Goal: Information Seeking & Learning: Find specific page/section

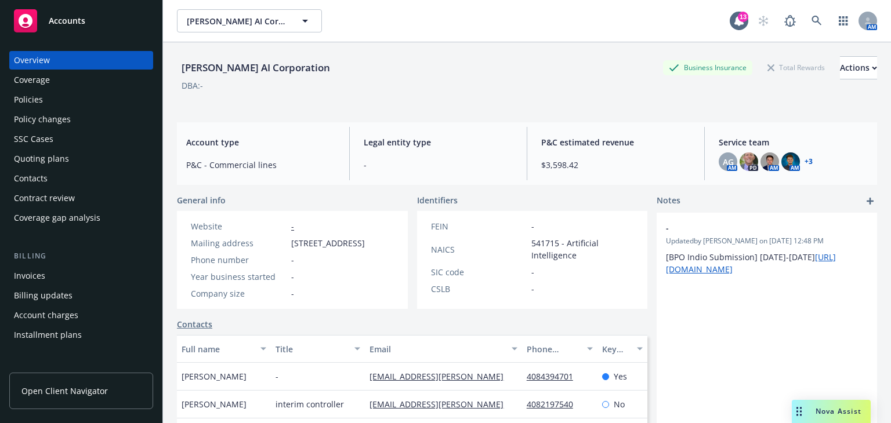
scroll to position [49, 0]
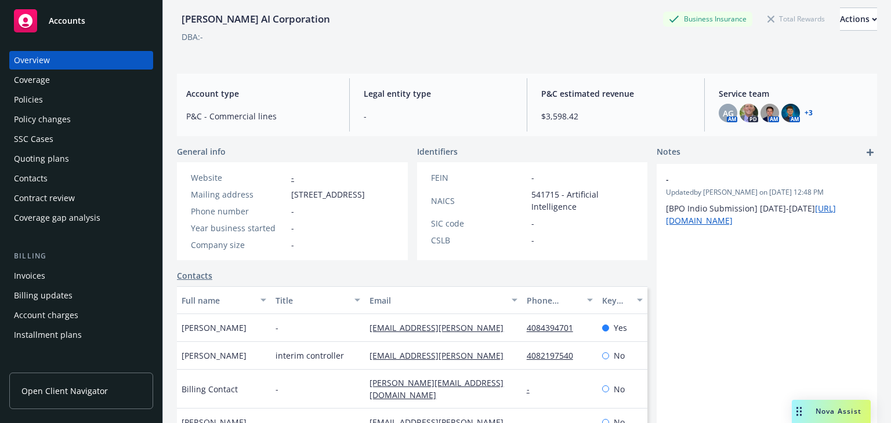
click at [120, 16] on div "Accounts" at bounding box center [81, 20] width 135 height 23
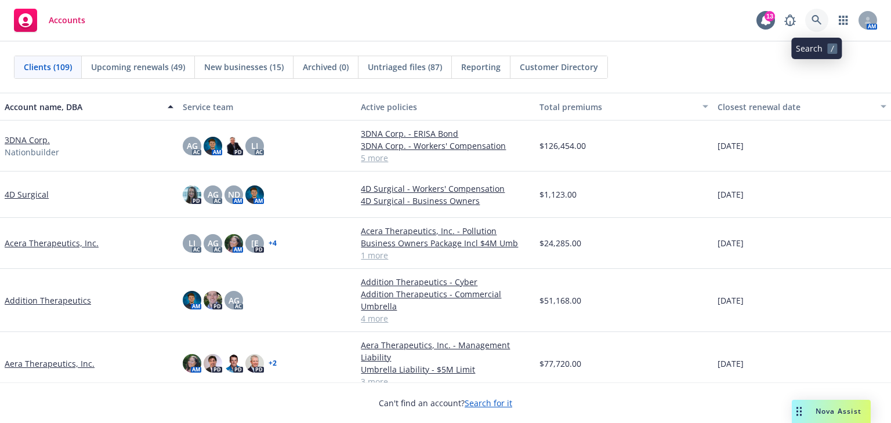
click at [818, 28] on link at bounding box center [816, 20] width 23 height 23
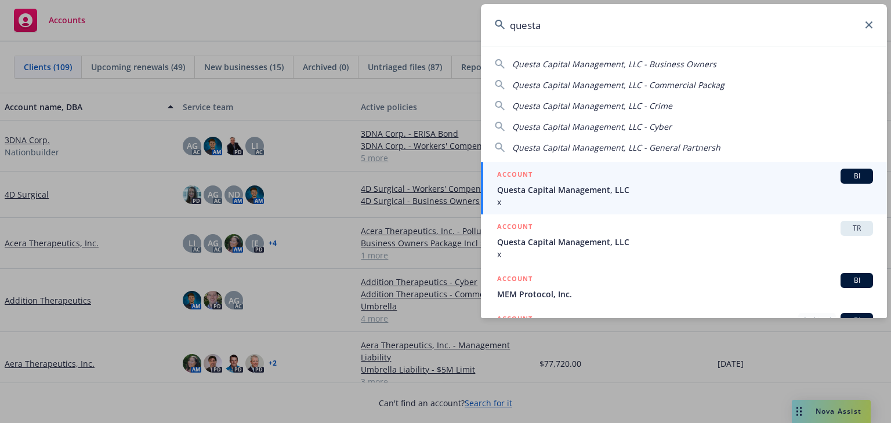
type input "questa"
click at [668, 176] on div "ACCOUNT BI" at bounding box center [685, 176] width 376 height 15
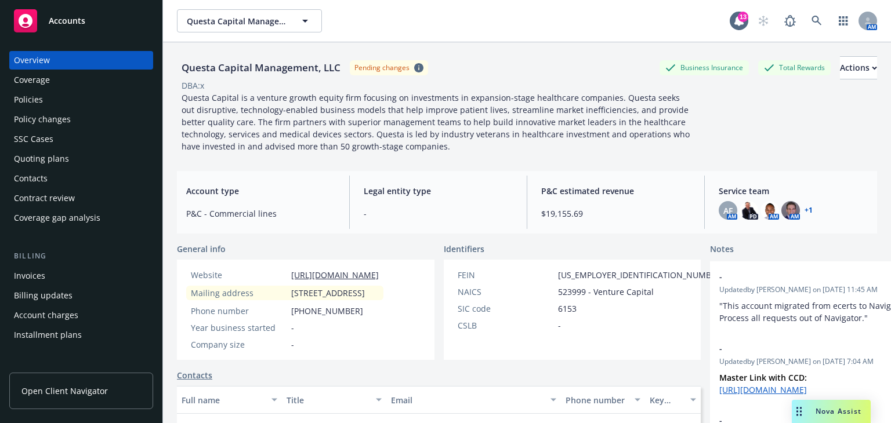
click at [804, 209] on link "+ 1" at bounding box center [808, 210] width 8 height 7
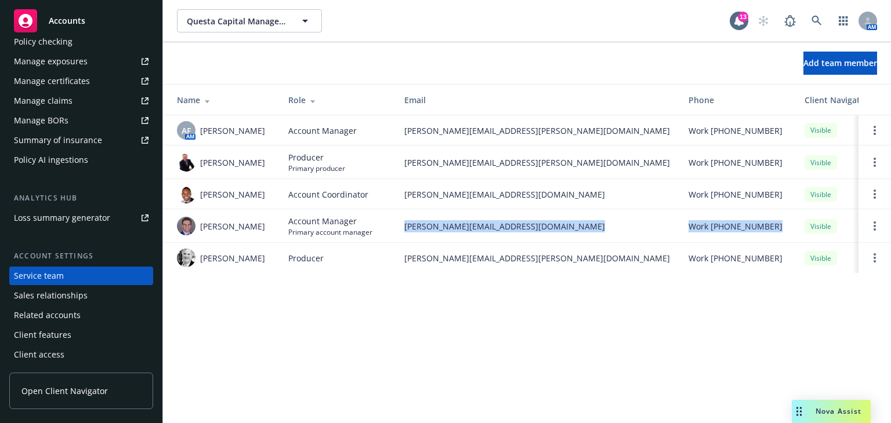
drag, startPoint x: 401, startPoint y: 233, endPoint x: 629, endPoint y: 228, distance: 227.4
click at [629, 228] on tr "Sasha Specht Account Manager Primary account manager sasha.specht@newfront.com …" at bounding box center [623, 226] width 921 height 34
copy tr "sasha.specht@newfront.com Work (650) 488-8570"
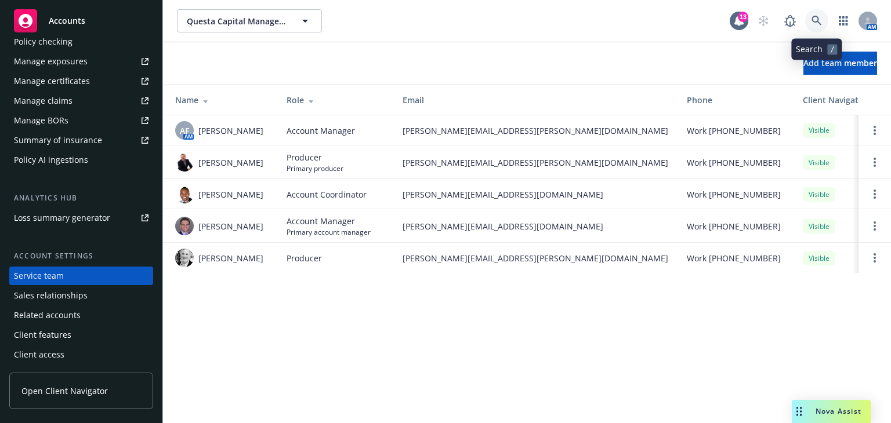
click at [820, 21] on icon at bounding box center [816, 21] width 10 height 10
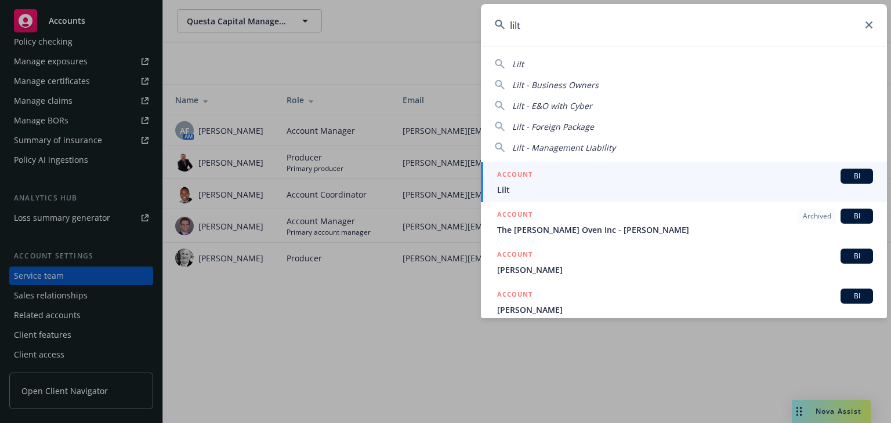
type input "lilt"
click at [676, 191] on span "Lilt" at bounding box center [685, 190] width 376 height 12
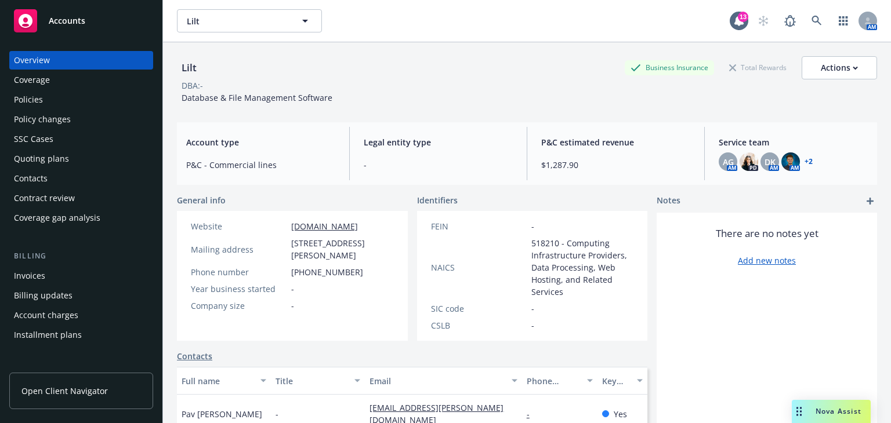
click at [112, 89] on div "Coverage" at bounding box center [81, 80] width 135 height 19
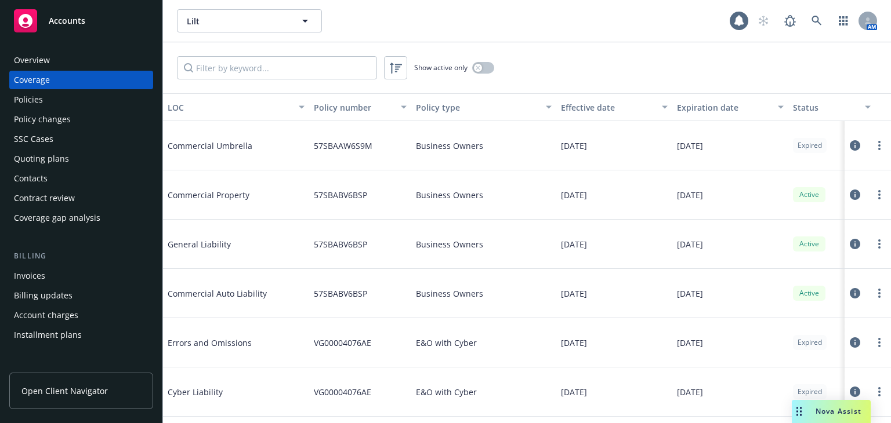
click at [112, 93] on div "Policies" at bounding box center [81, 99] width 135 height 19
